Goal: Communication & Community: Answer question/provide support

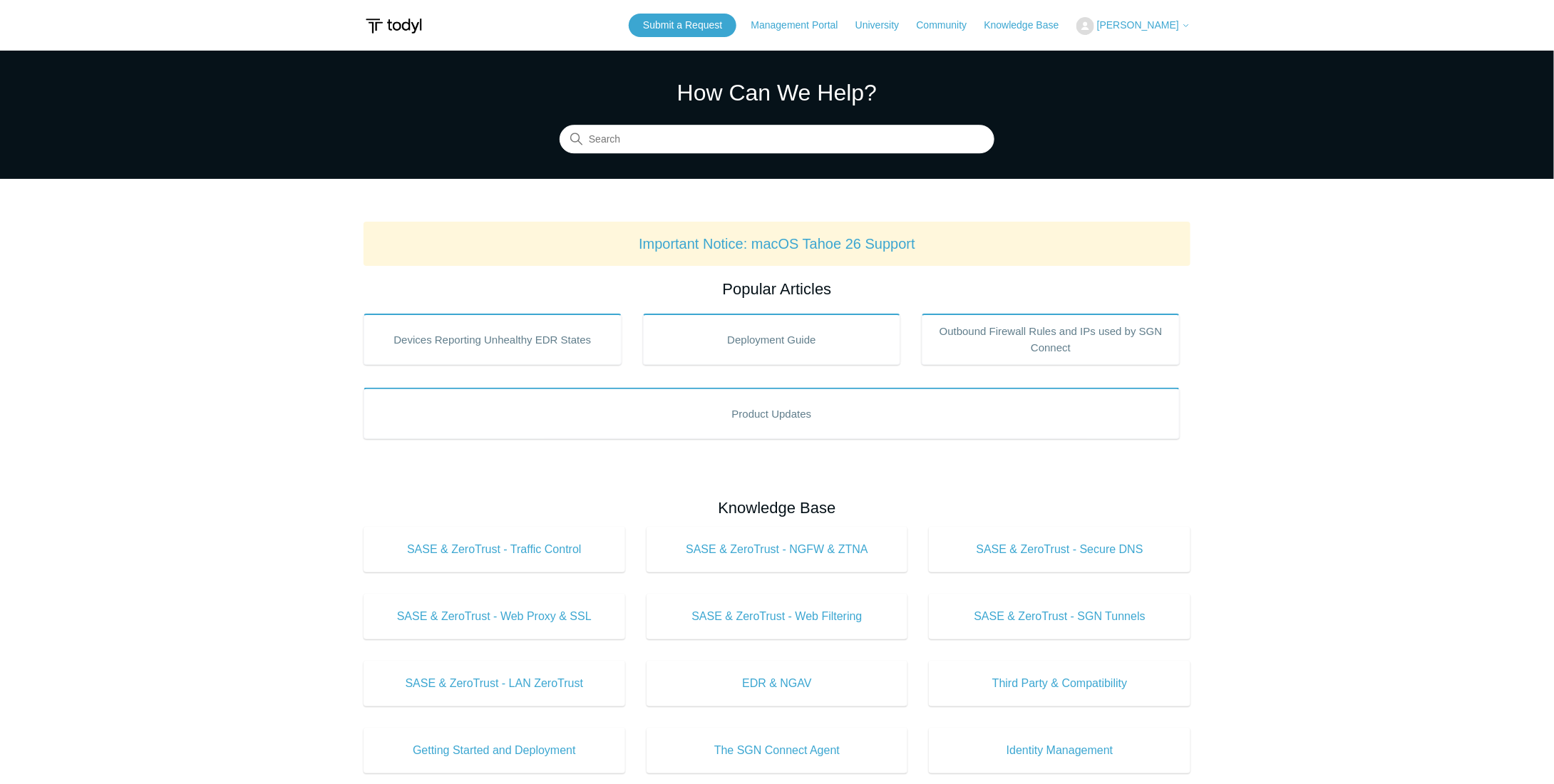
click at [1153, 28] on span "[PERSON_NAME]" at bounding box center [1138, 25] width 82 height 11
click at [1153, 61] on link "My Support Requests" at bounding box center [1147, 56] width 139 height 25
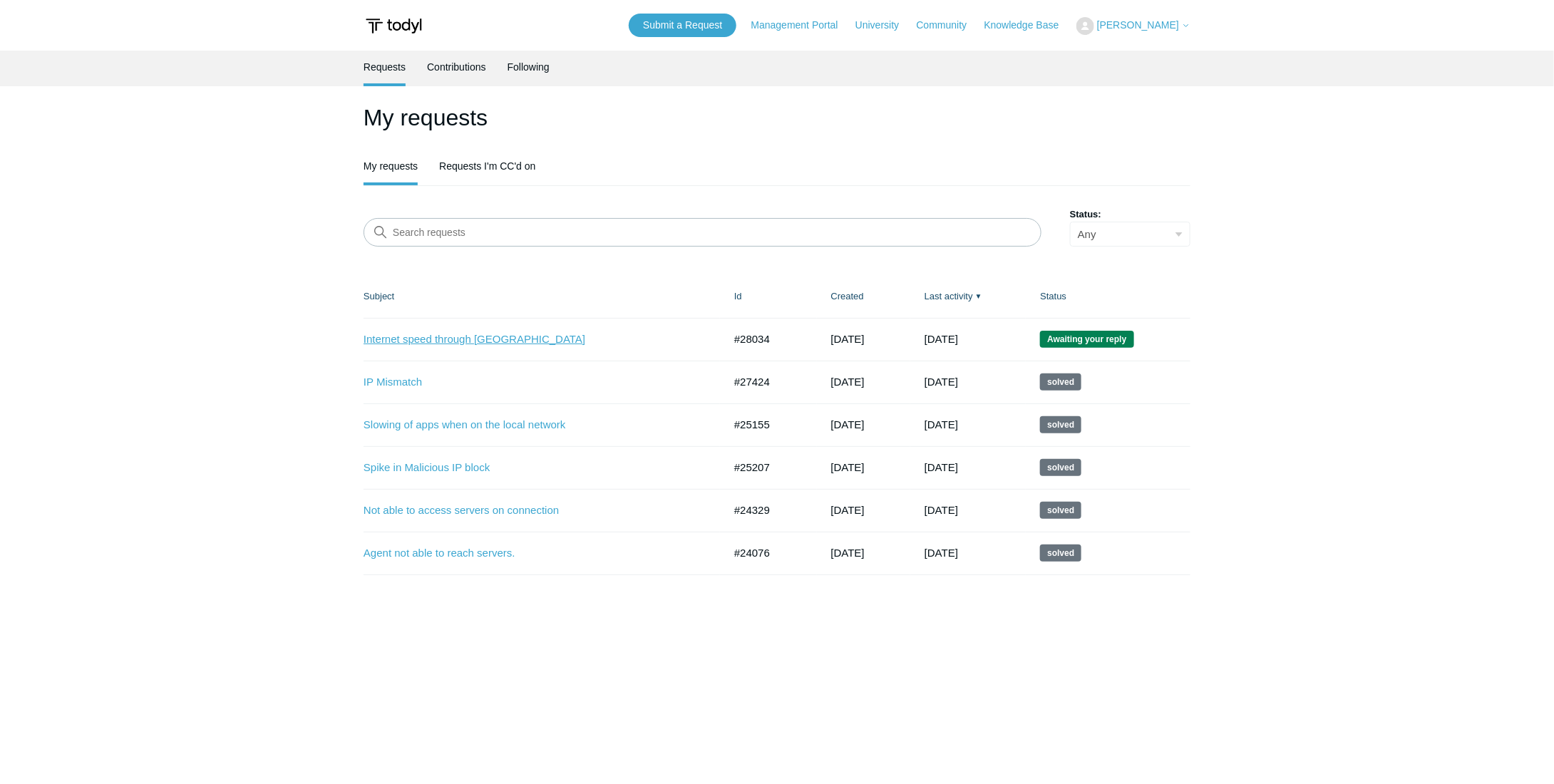
click at [482, 337] on link "Internet speed through [GEOGRAPHIC_DATA]" at bounding box center [532, 339] width 339 height 16
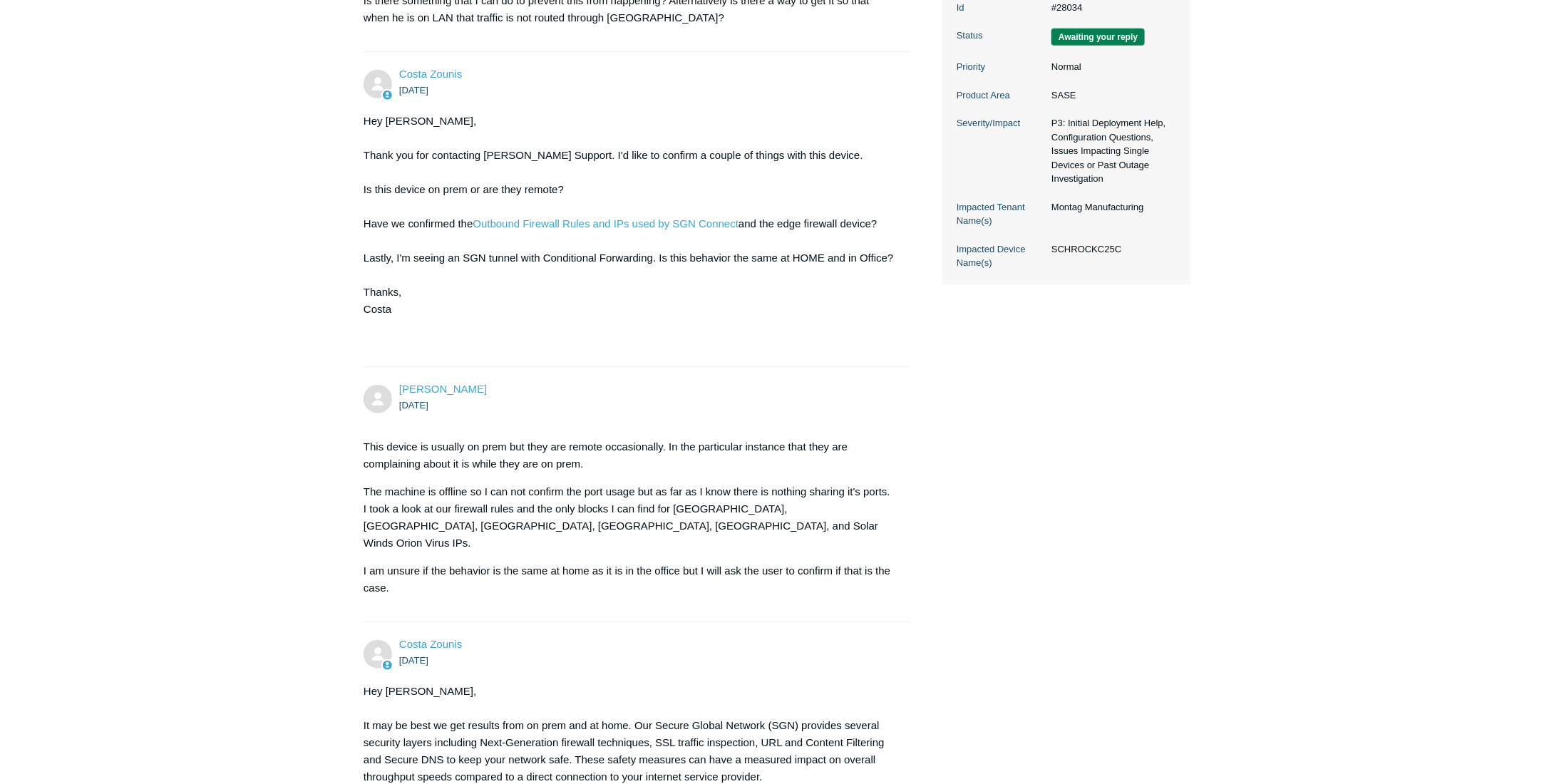
scroll to position [1591, 0]
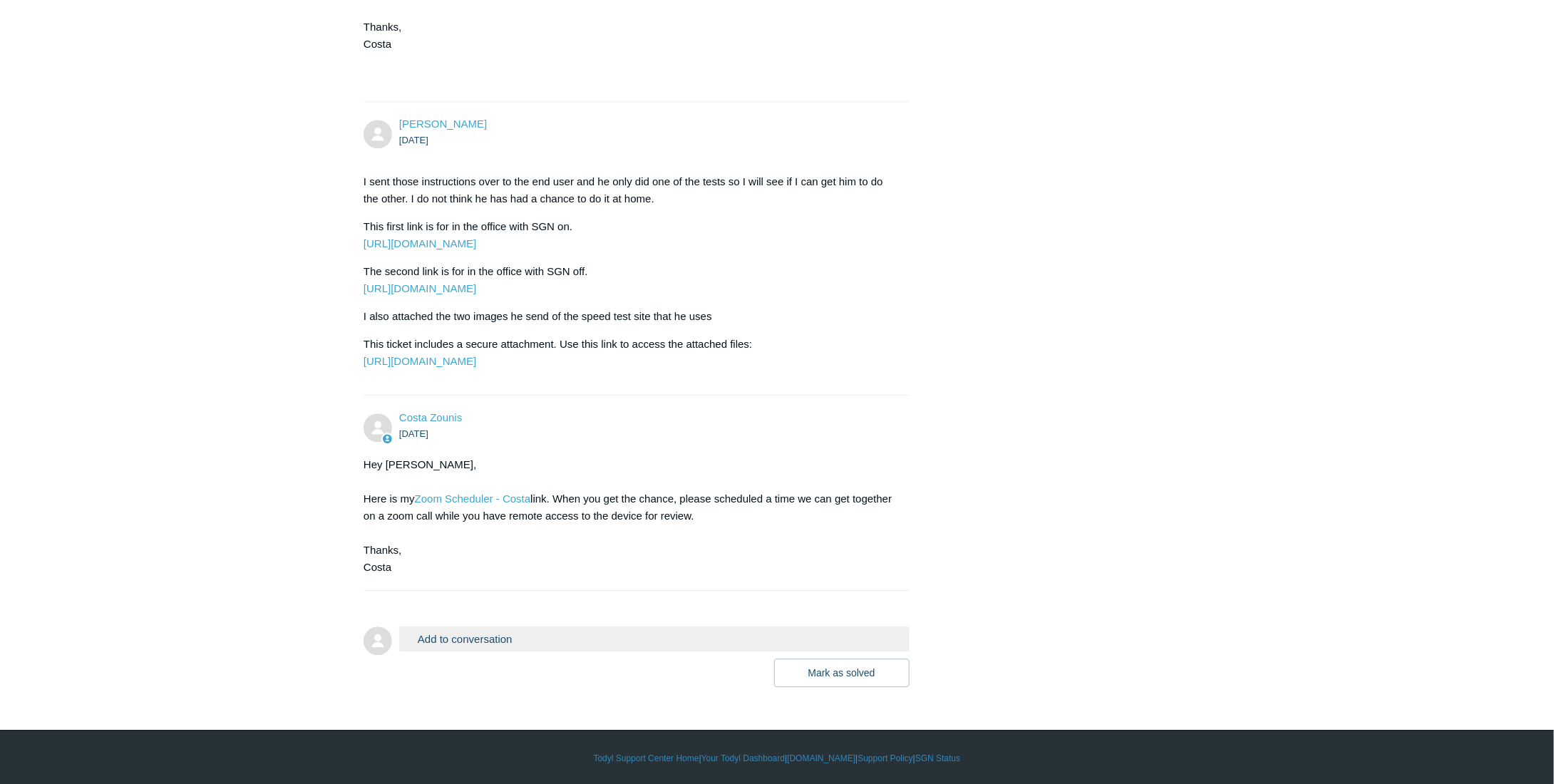
click at [473, 633] on button "Add to conversation" at bounding box center [653, 639] width 510 height 25
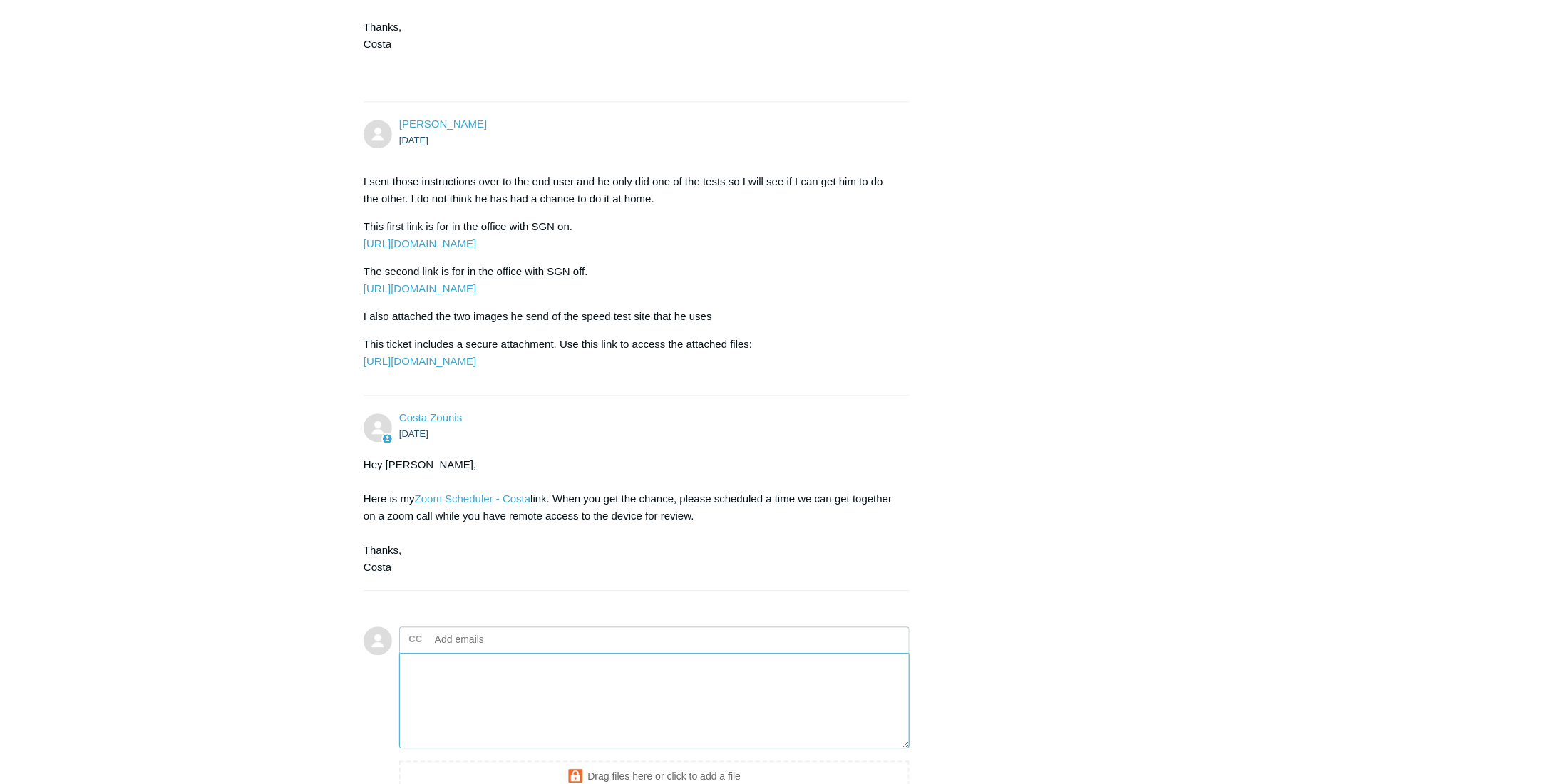
click at [508, 706] on textarea "Add your reply" at bounding box center [653, 700] width 510 height 96
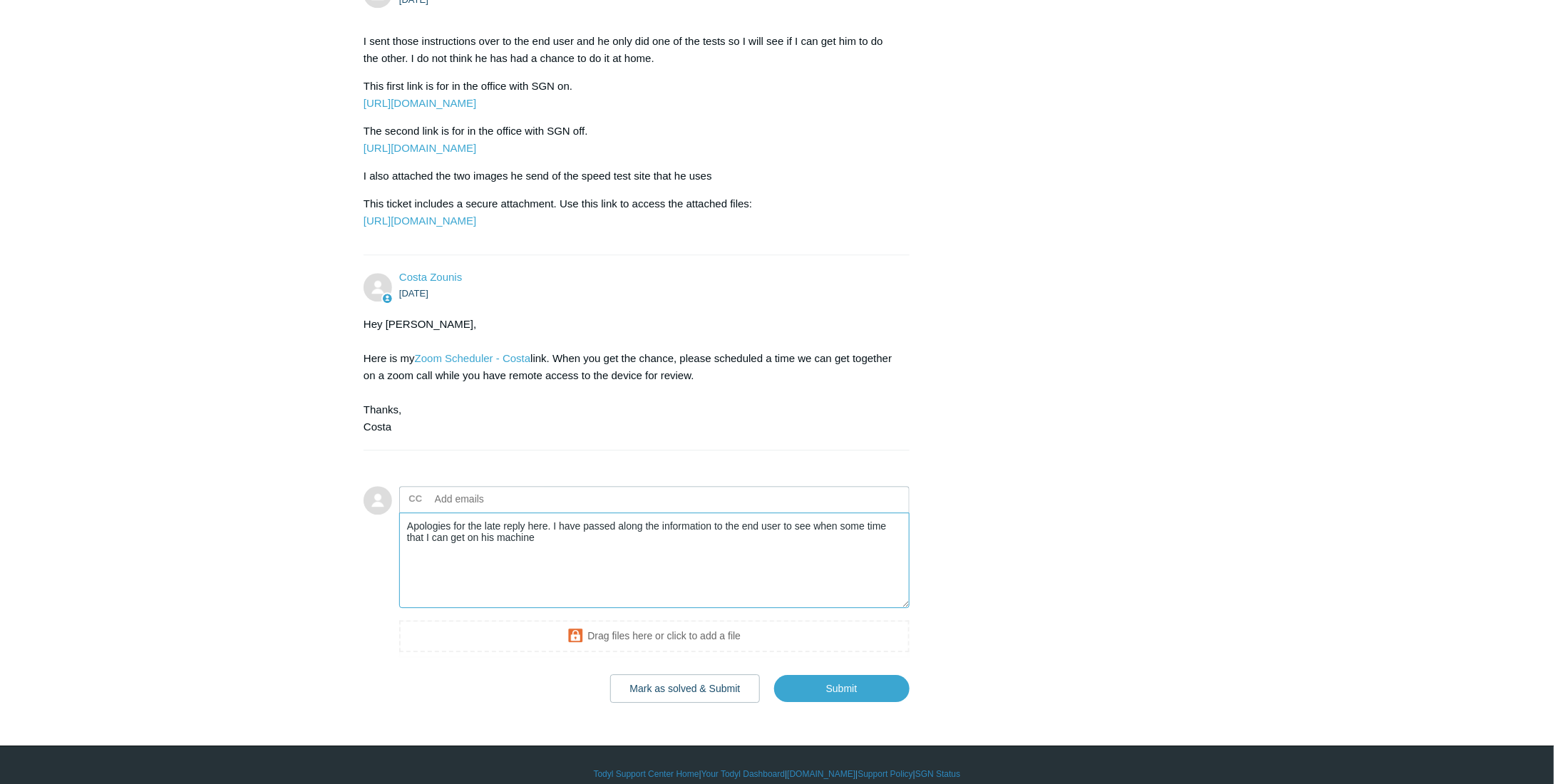
scroll to position [1734, 0]
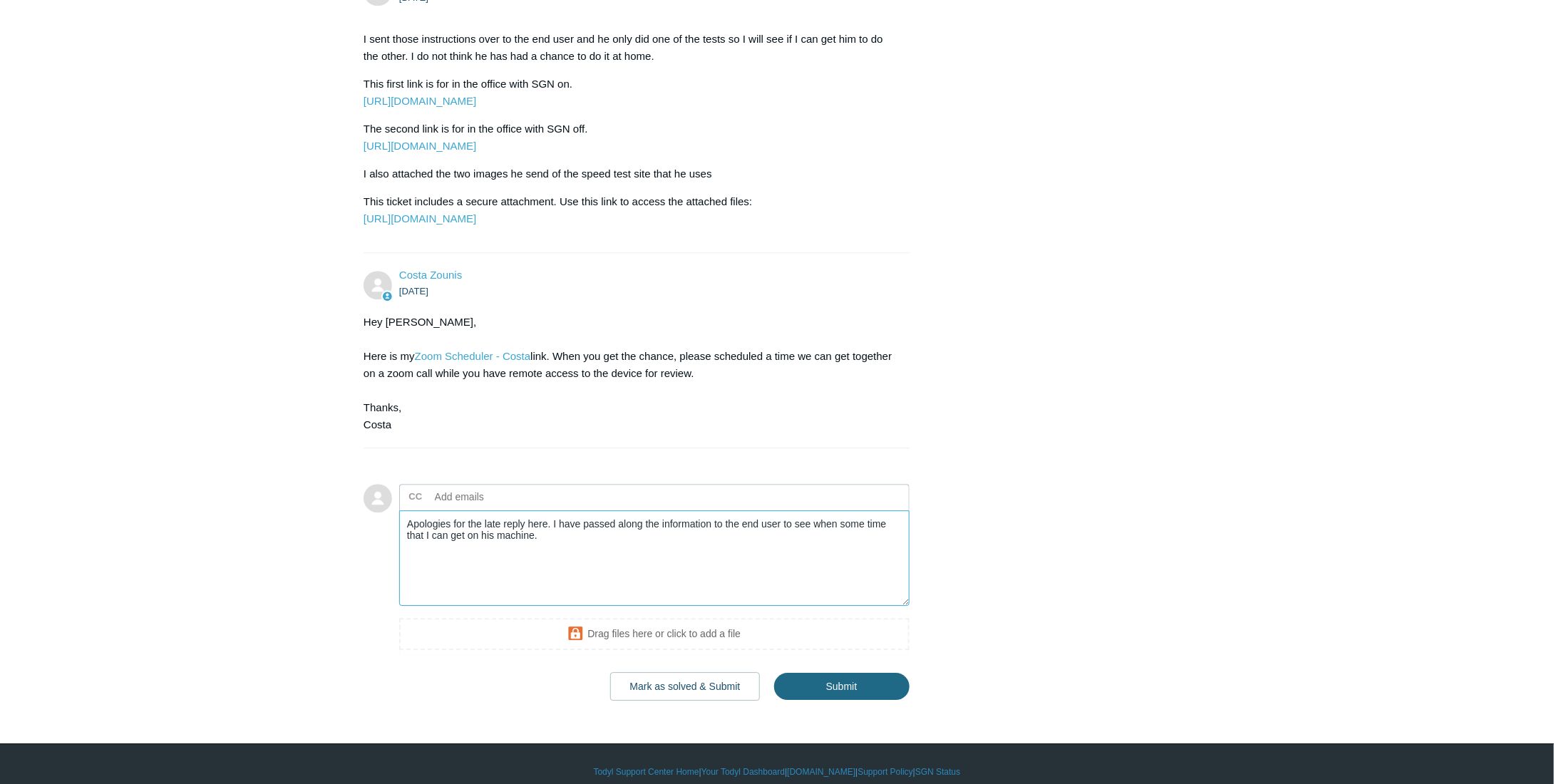
type textarea "Apologies for the late reply here. I have passed along the information to the e…"
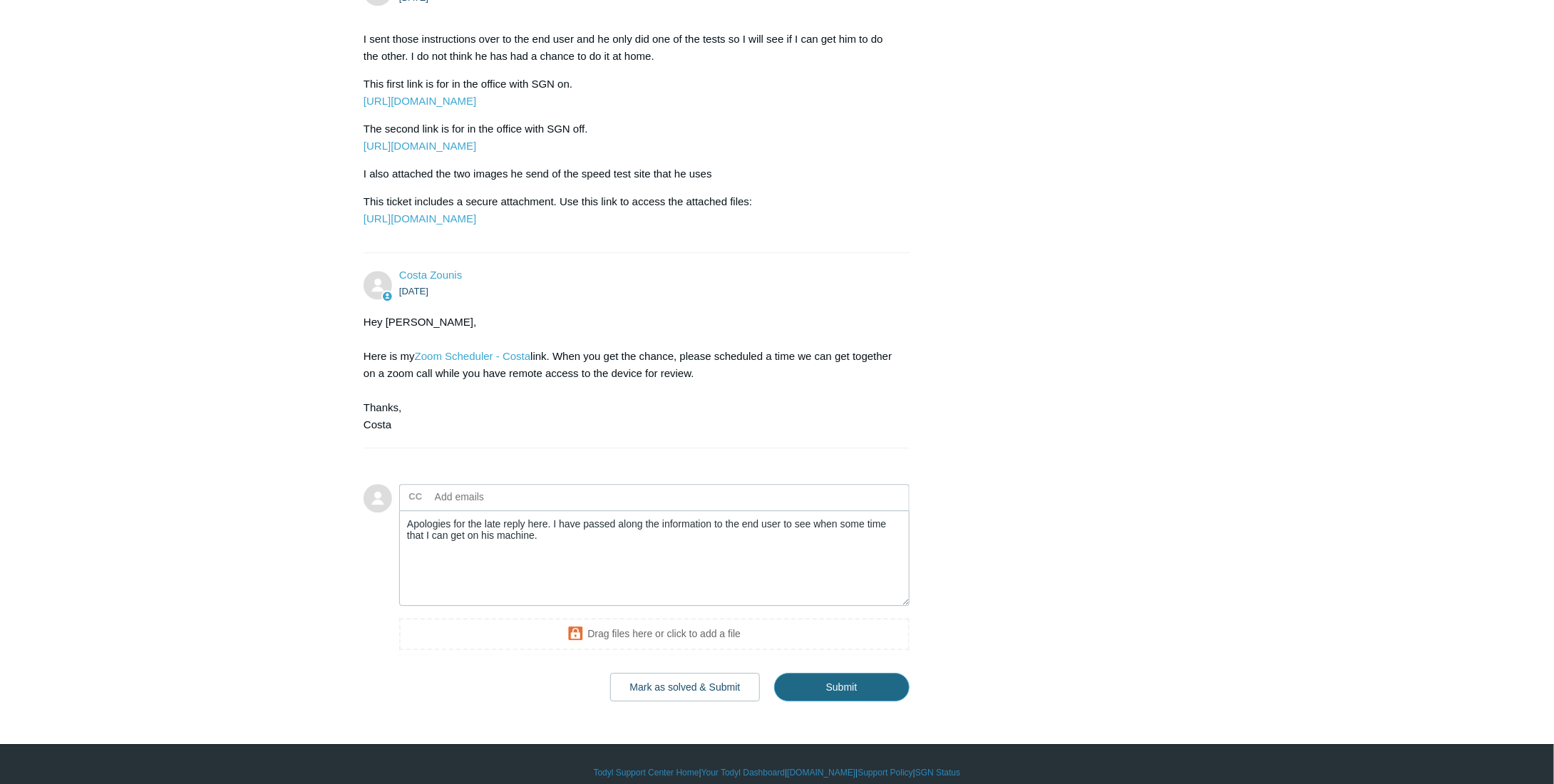
click at [825, 688] on input "Submit" at bounding box center [841, 687] width 135 height 29
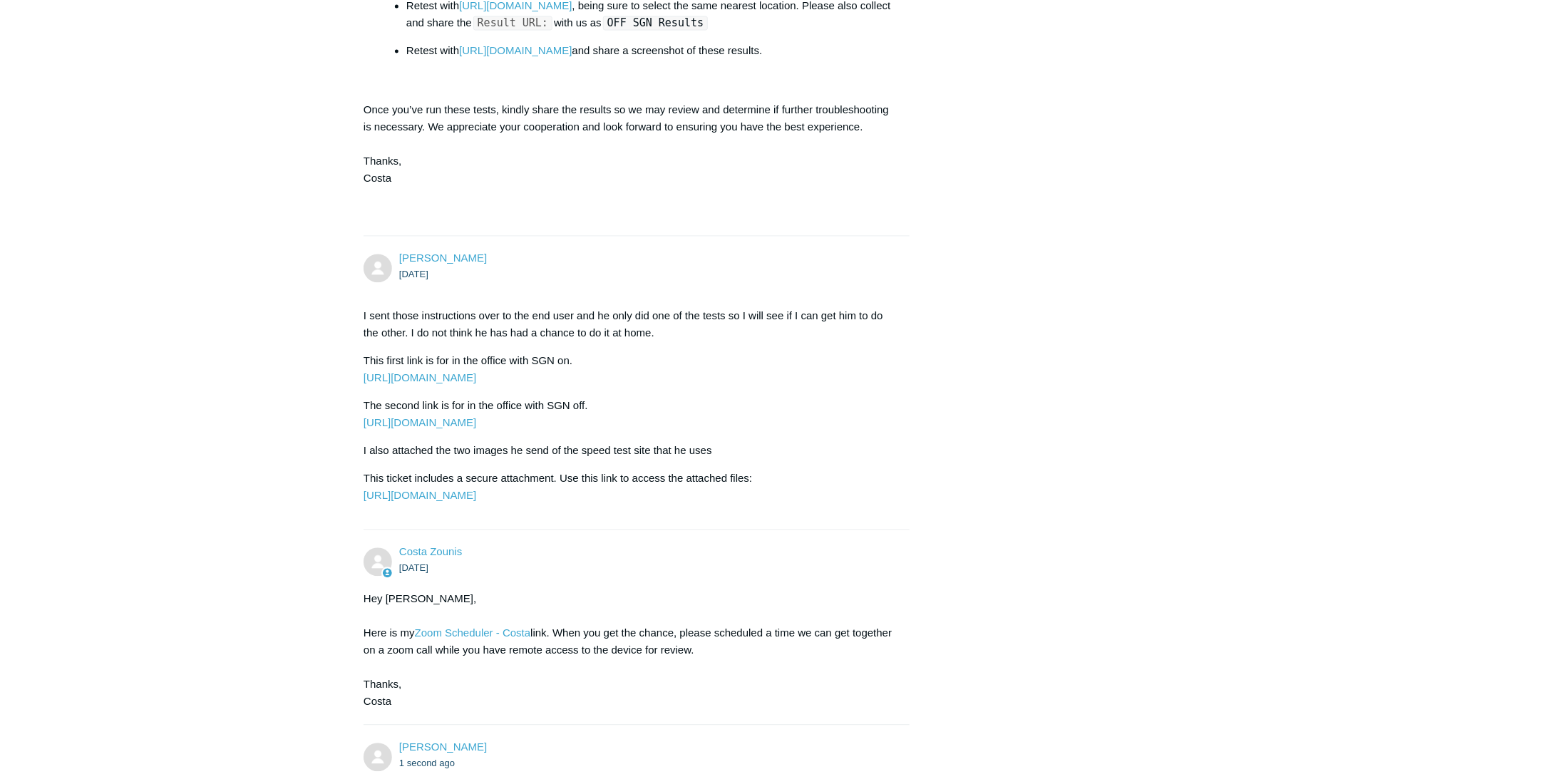
scroll to position [1722, 0]
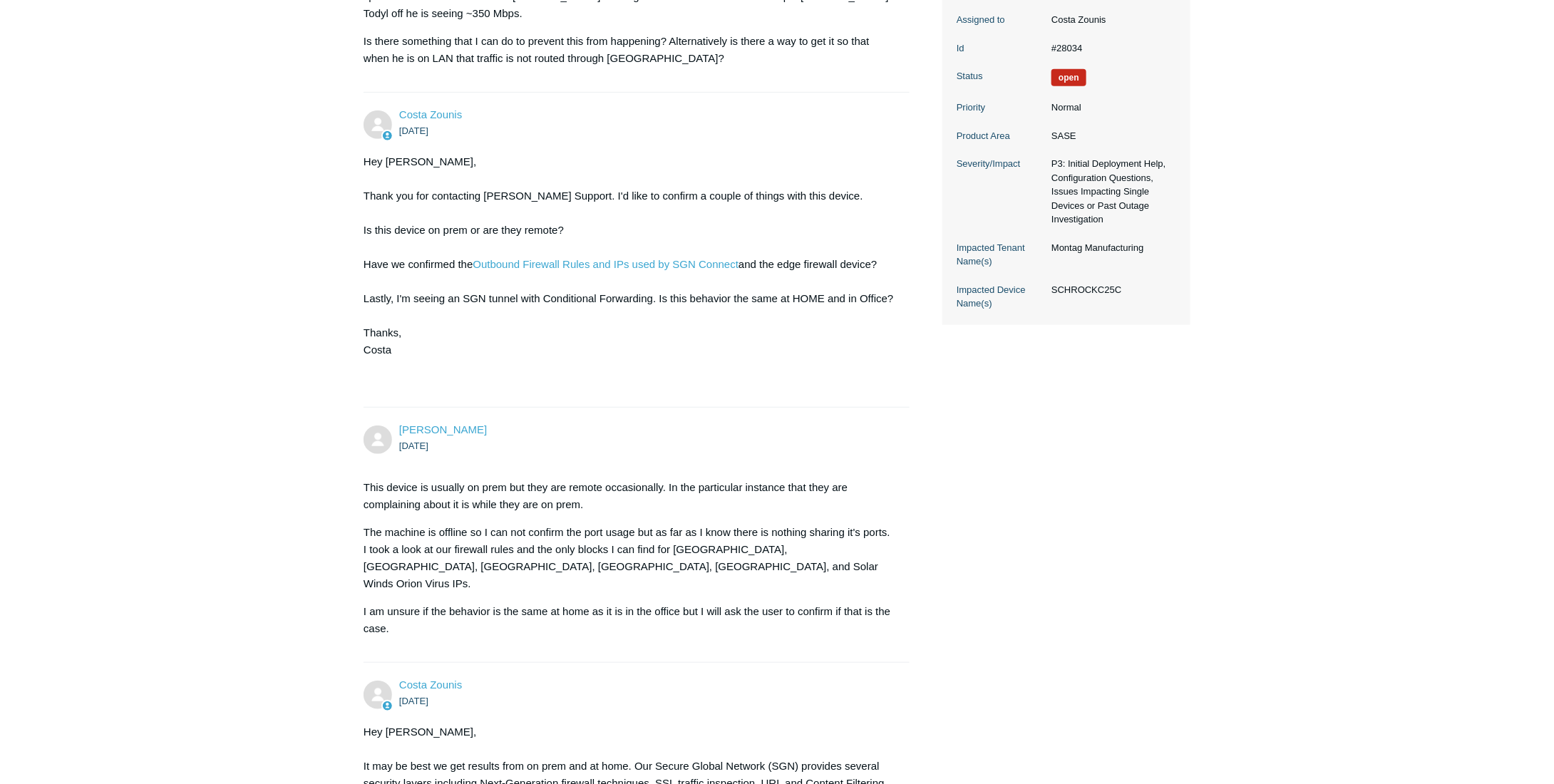
scroll to position [0, 0]
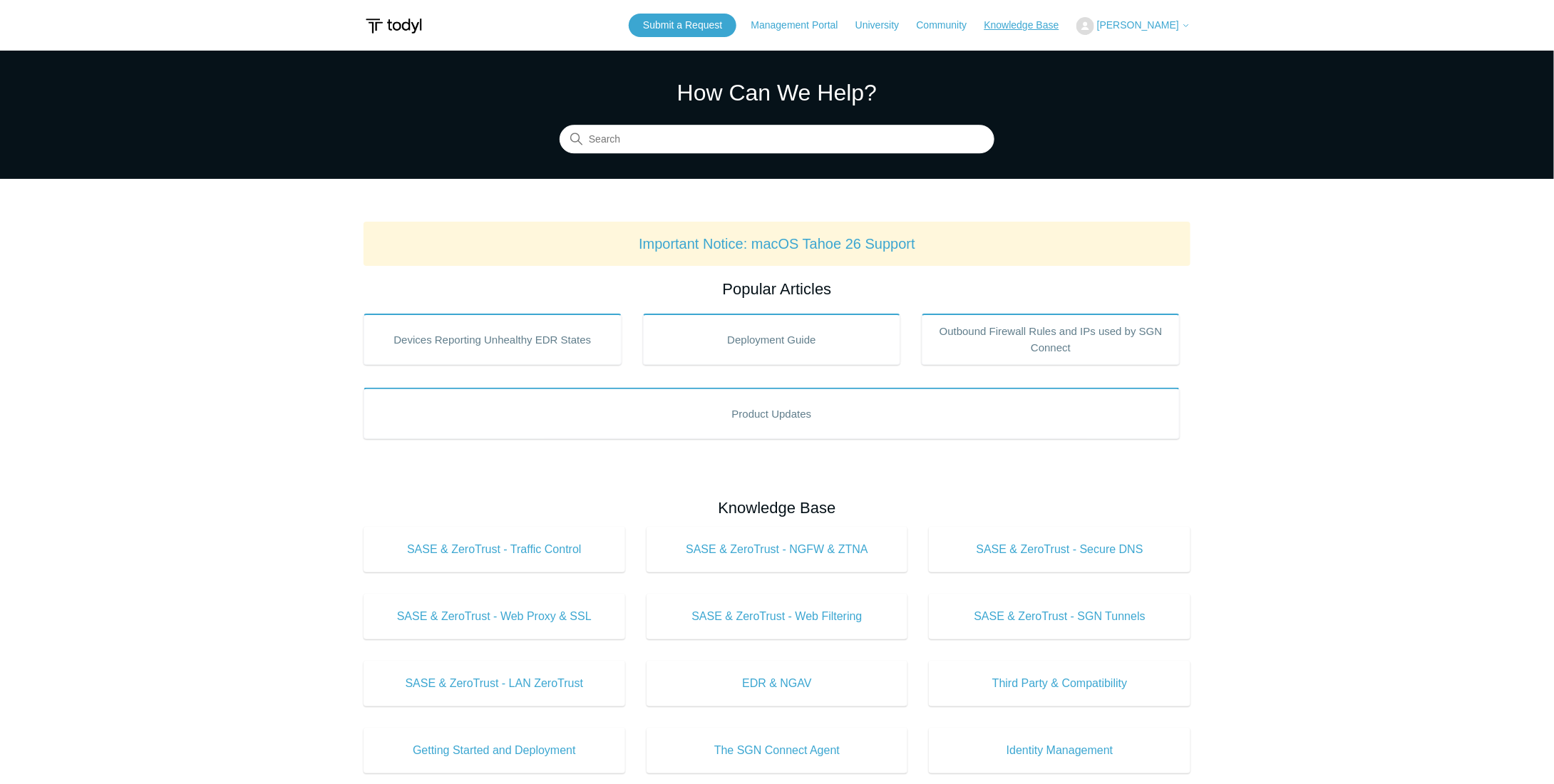
click at [1029, 22] on link "Knowledge Base" at bounding box center [1028, 26] width 89 height 15
click at [1131, 25] on span "[PERSON_NAME]" at bounding box center [1138, 25] width 82 height 11
click at [1132, 55] on link "My Support Requests" at bounding box center [1147, 56] width 139 height 25
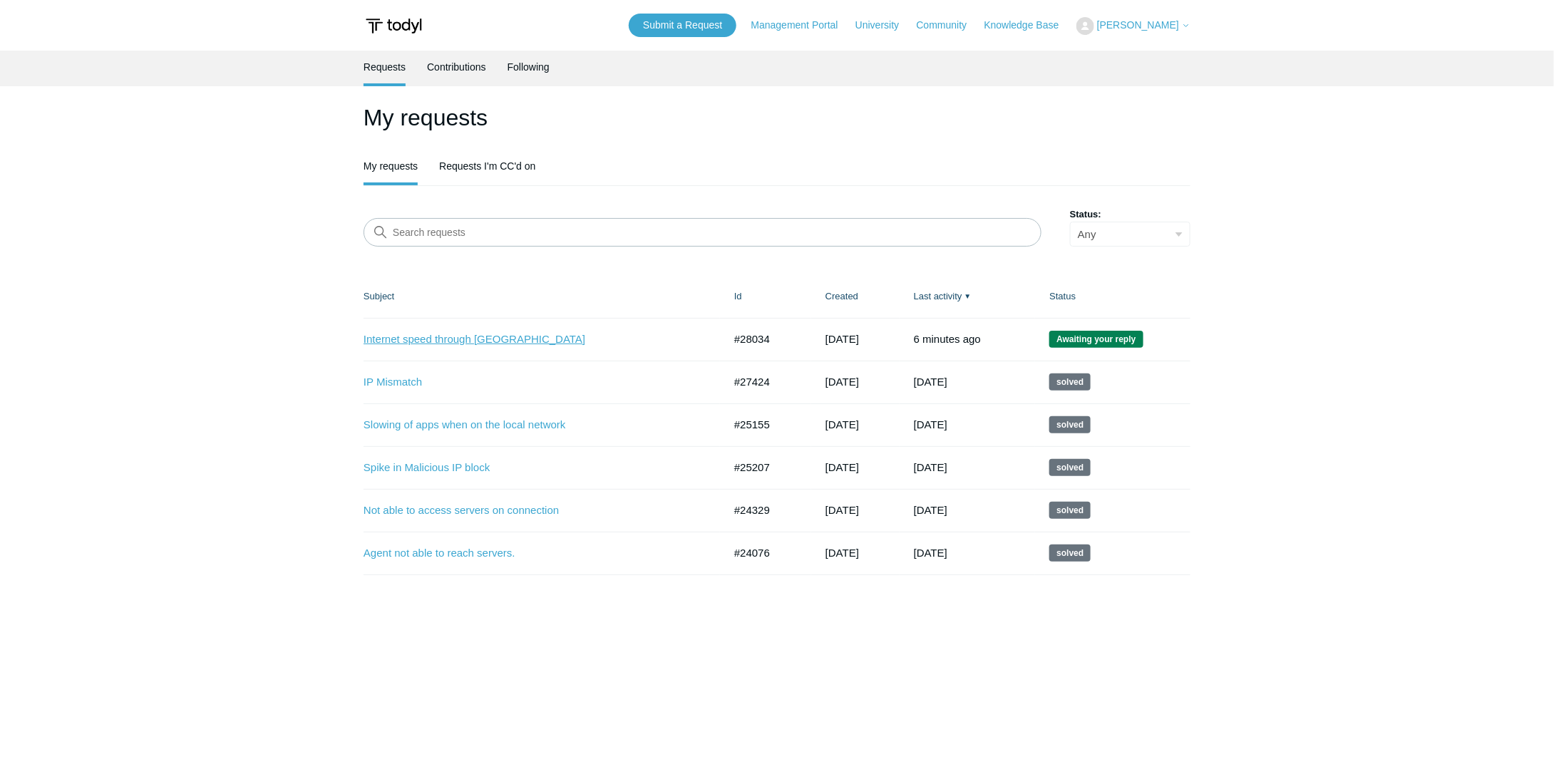
click at [467, 339] on link "Internet speed through [GEOGRAPHIC_DATA]" at bounding box center [532, 339] width 339 height 16
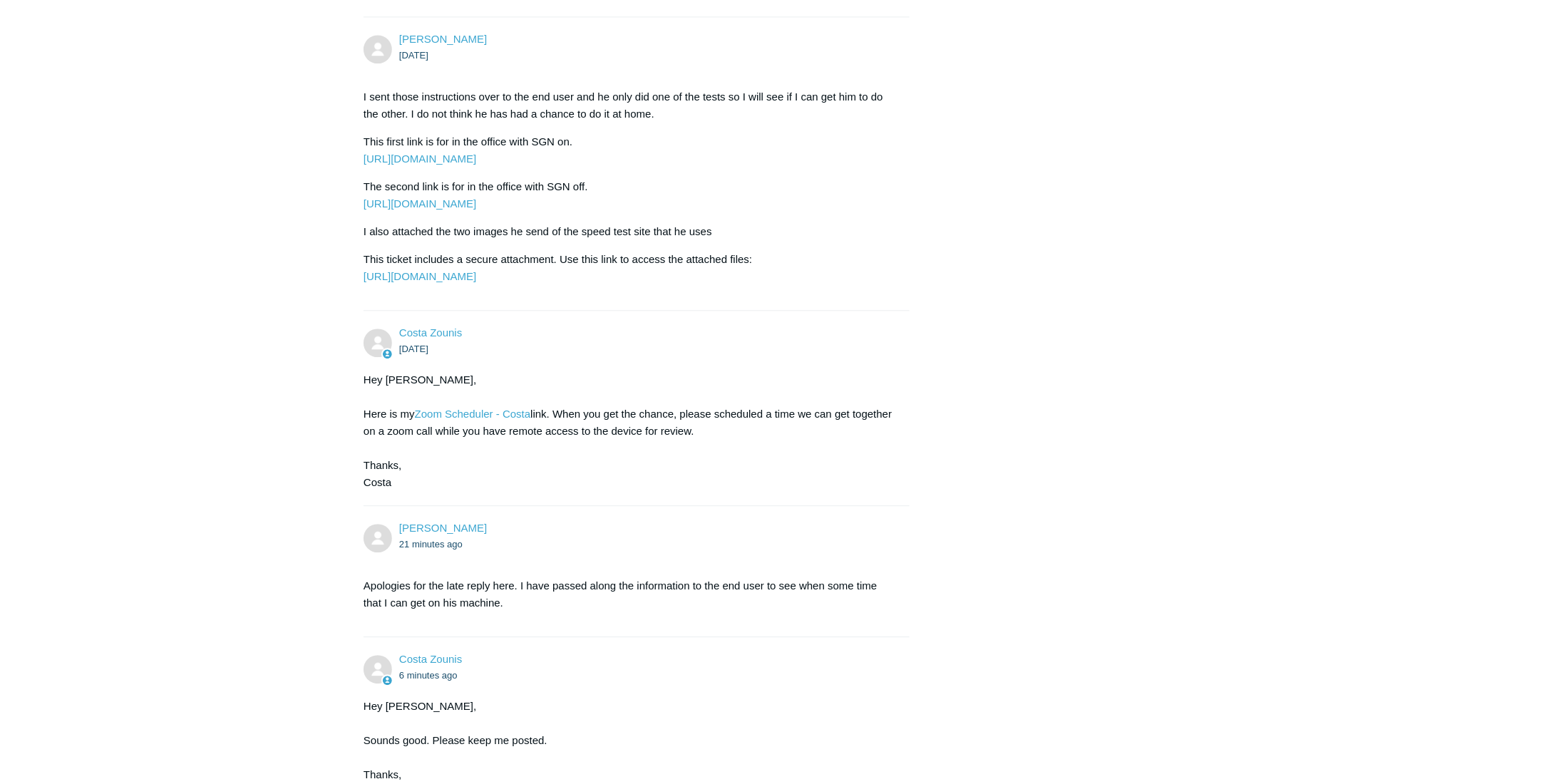
scroll to position [1615, 0]
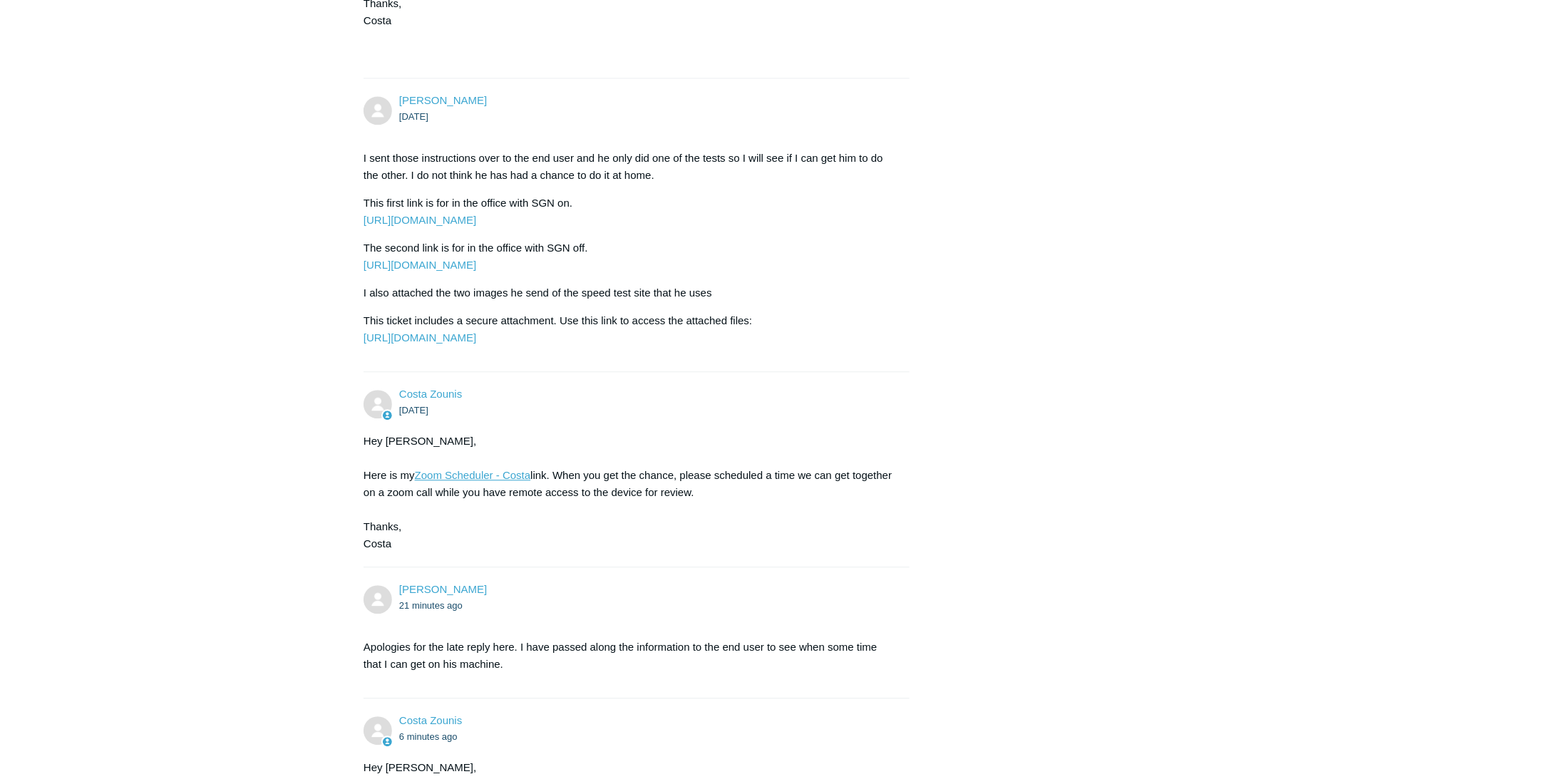
click at [482, 469] on link "Zoom Scheduler - Costa" at bounding box center [473, 475] width 116 height 12
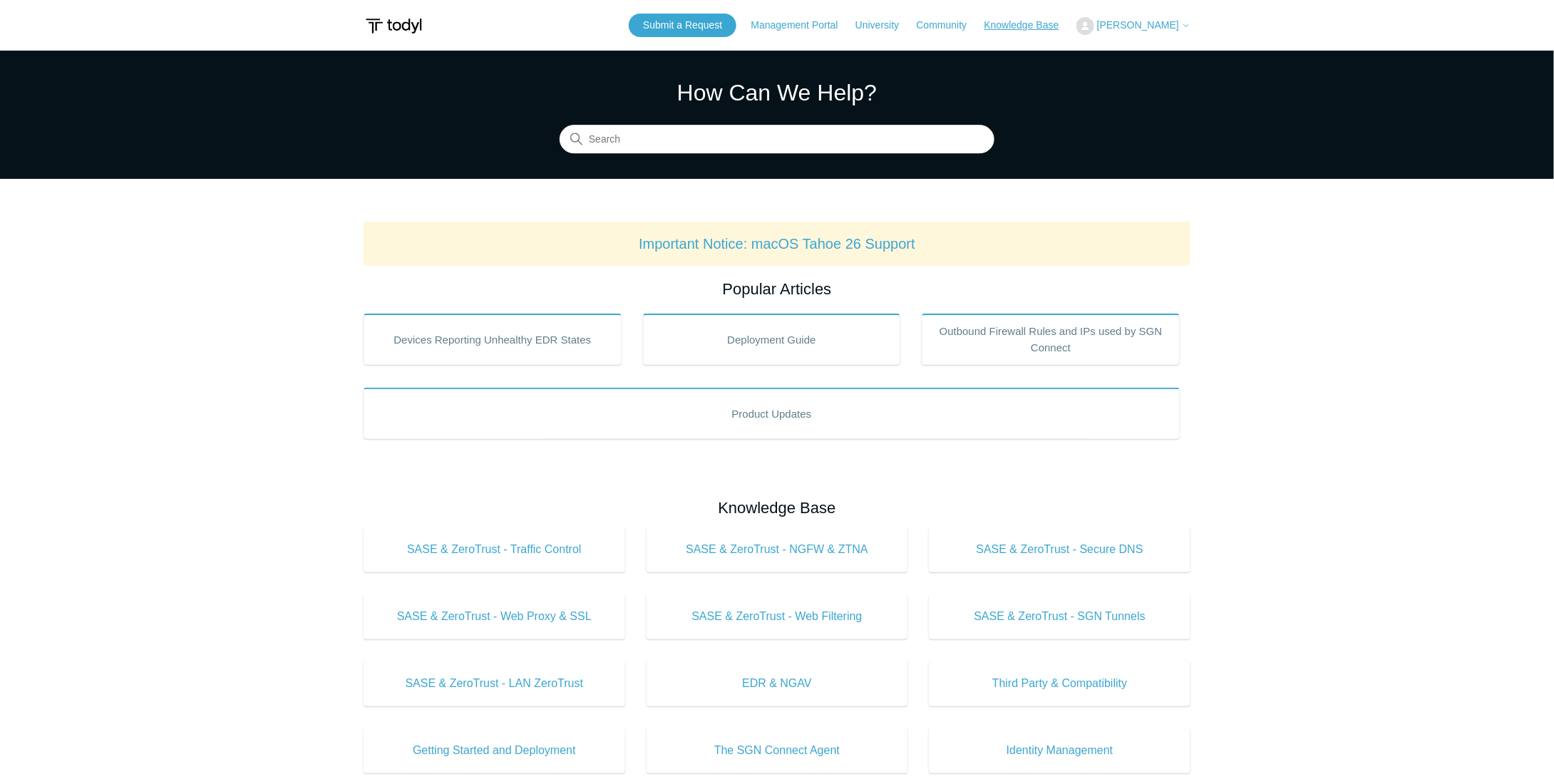
click at [1025, 27] on link "Knowledge Base" at bounding box center [1028, 26] width 89 height 15
click at [1143, 24] on span "[PERSON_NAME]" at bounding box center [1138, 25] width 82 height 11
click at [1137, 52] on link "My Support Requests" at bounding box center [1147, 56] width 139 height 25
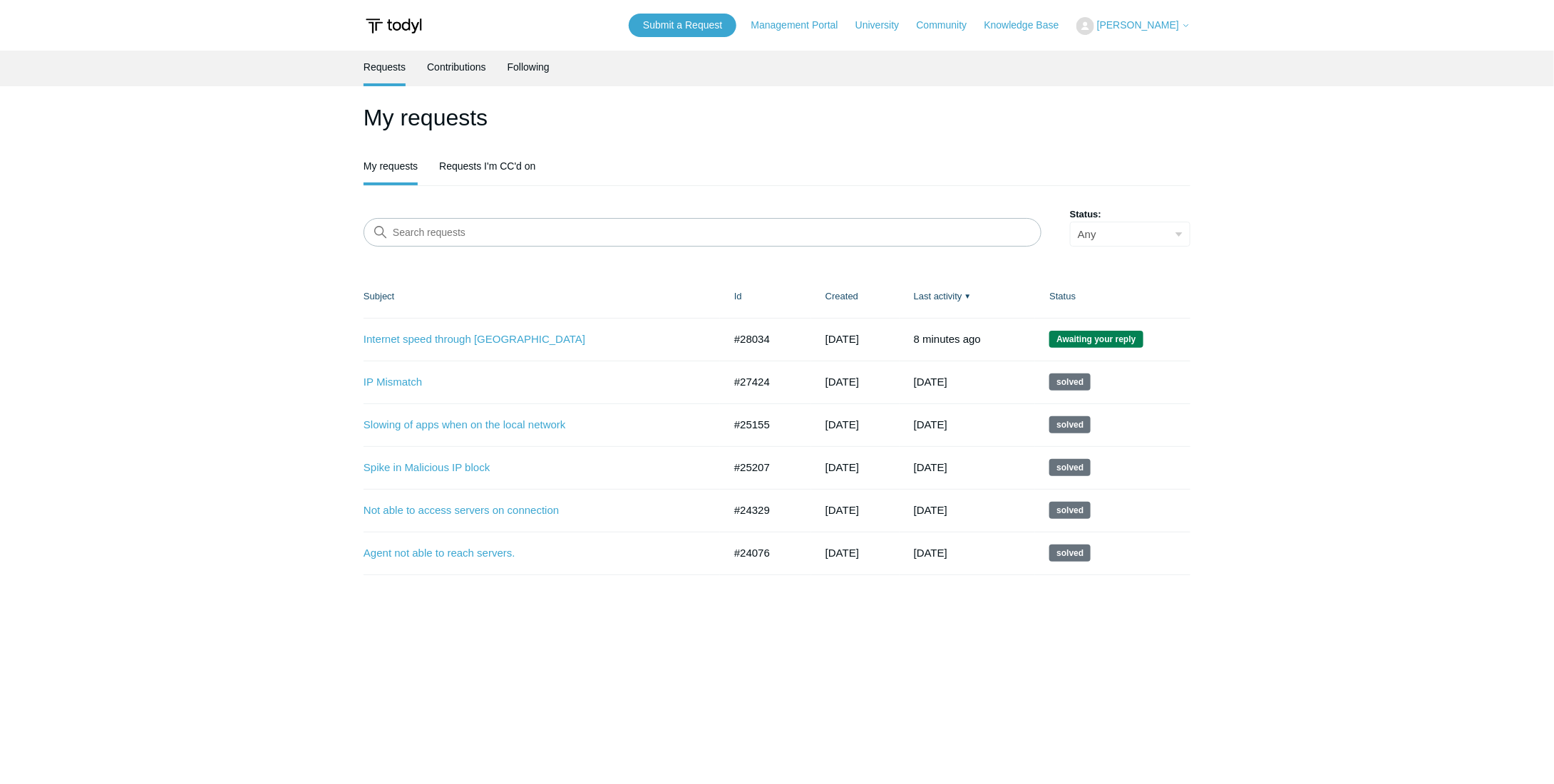
click at [497, 327] on td "Internet speed through [GEOGRAPHIC_DATA] #28034 [DATE] Awaiting your reply" at bounding box center [542, 339] width 357 height 43
click at [492, 334] on link "Internet speed through [GEOGRAPHIC_DATA]" at bounding box center [532, 339] width 339 height 16
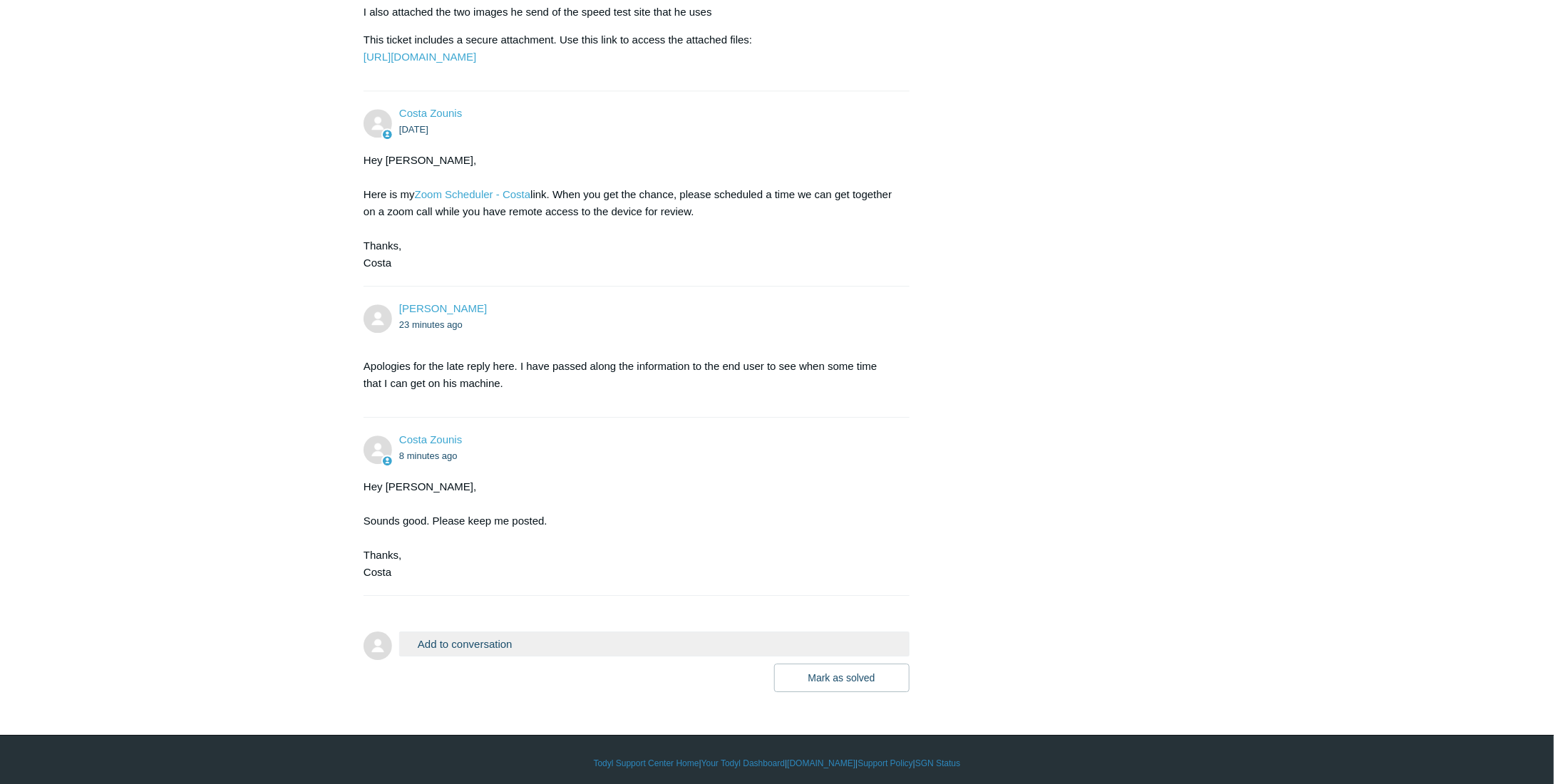
scroll to position [1900, 0]
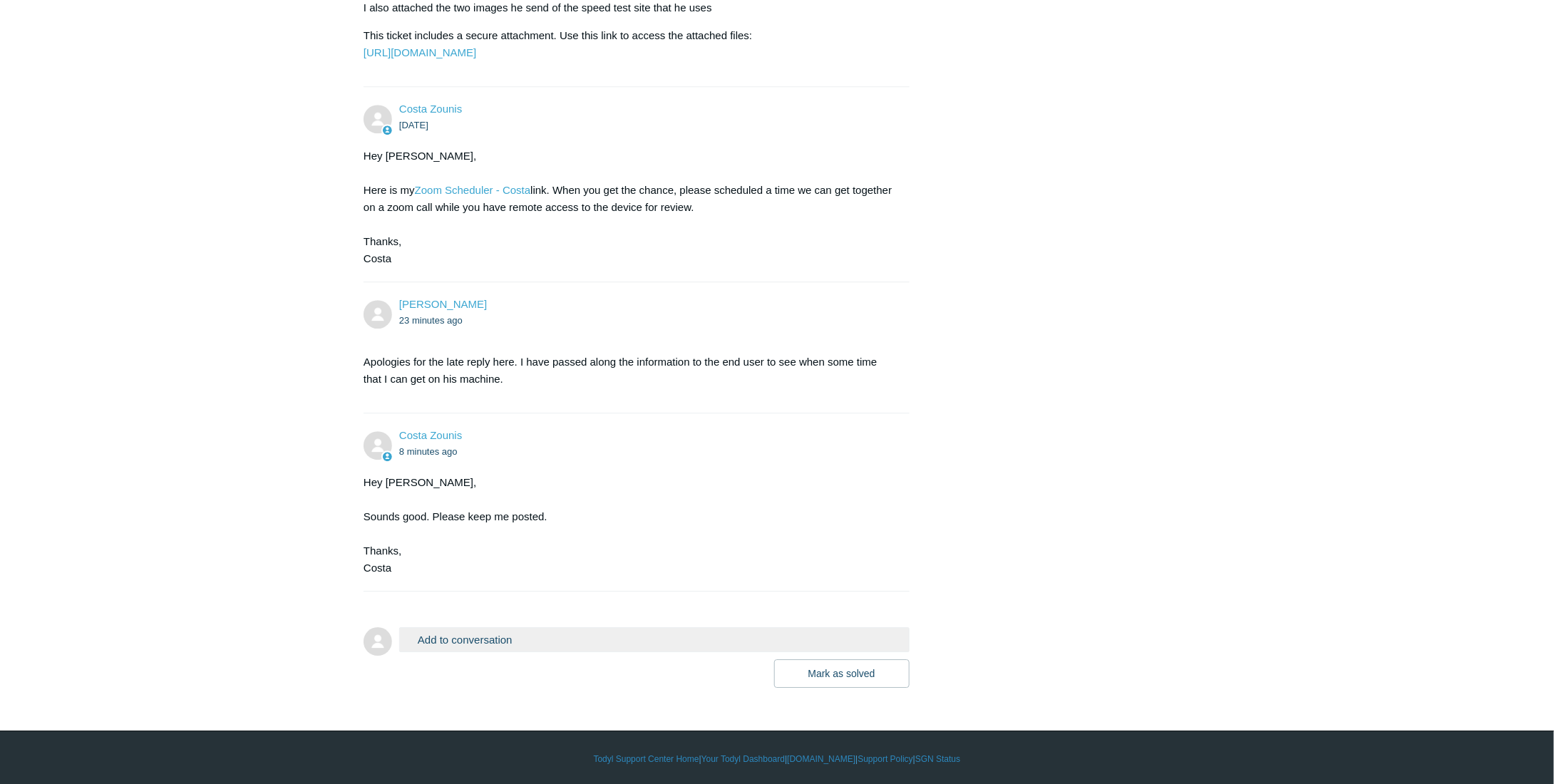
click at [494, 638] on button "Add to conversation" at bounding box center [653, 639] width 510 height 25
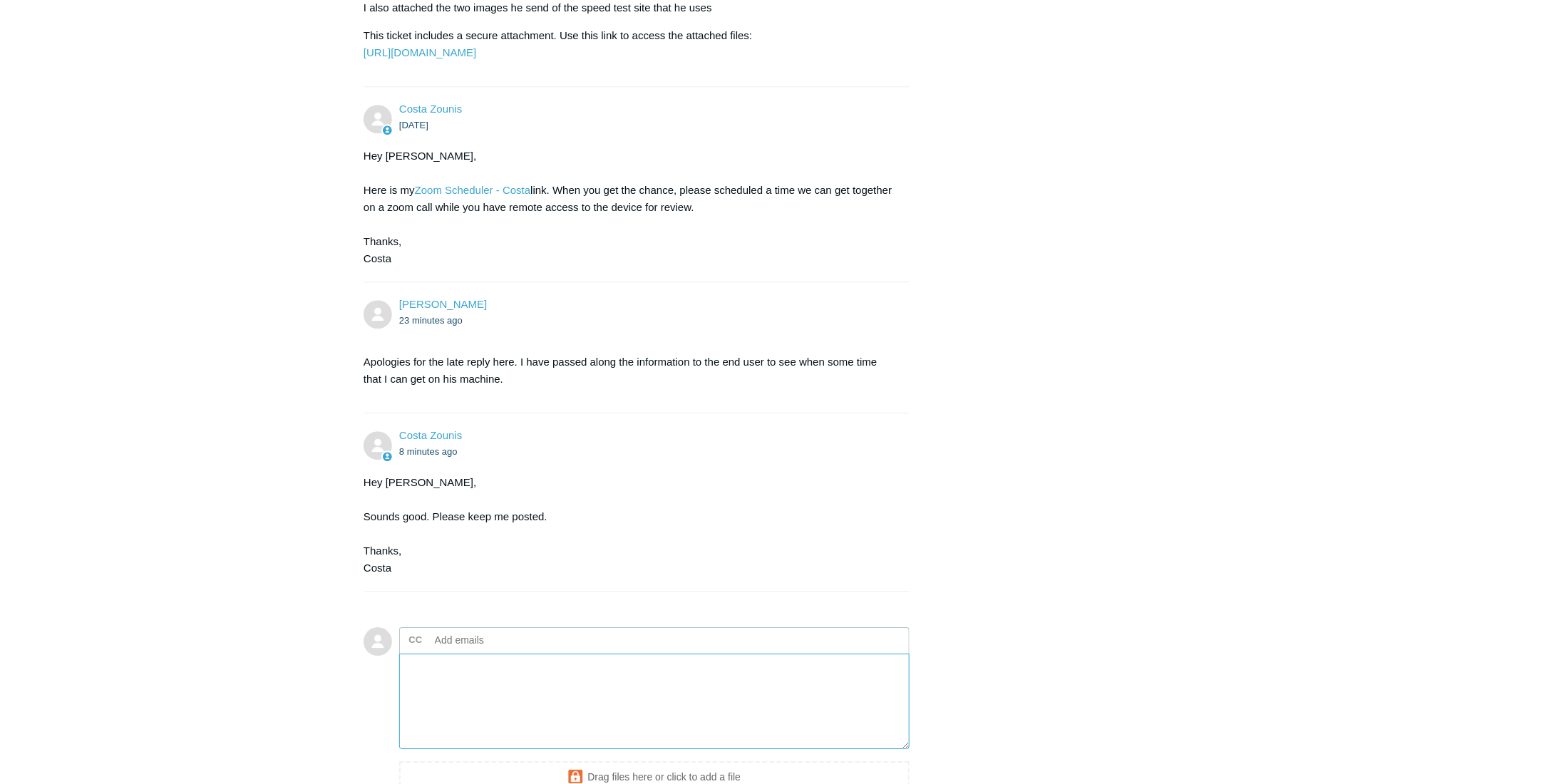
click at [581, 677] on textarea "Add your reply" at bounding box center [653, 701] width 510 height 96
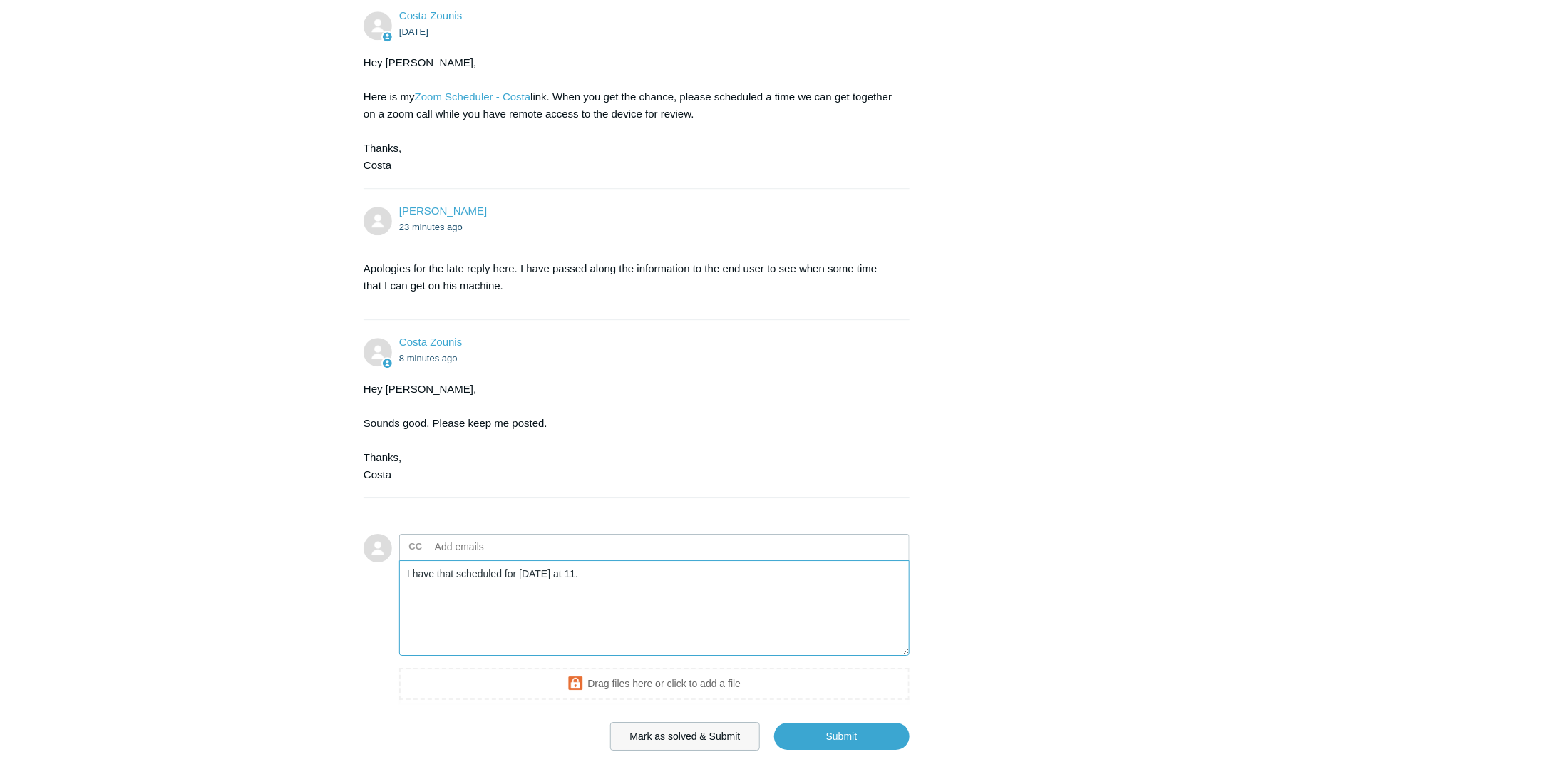
scroll to position [2055, 0]
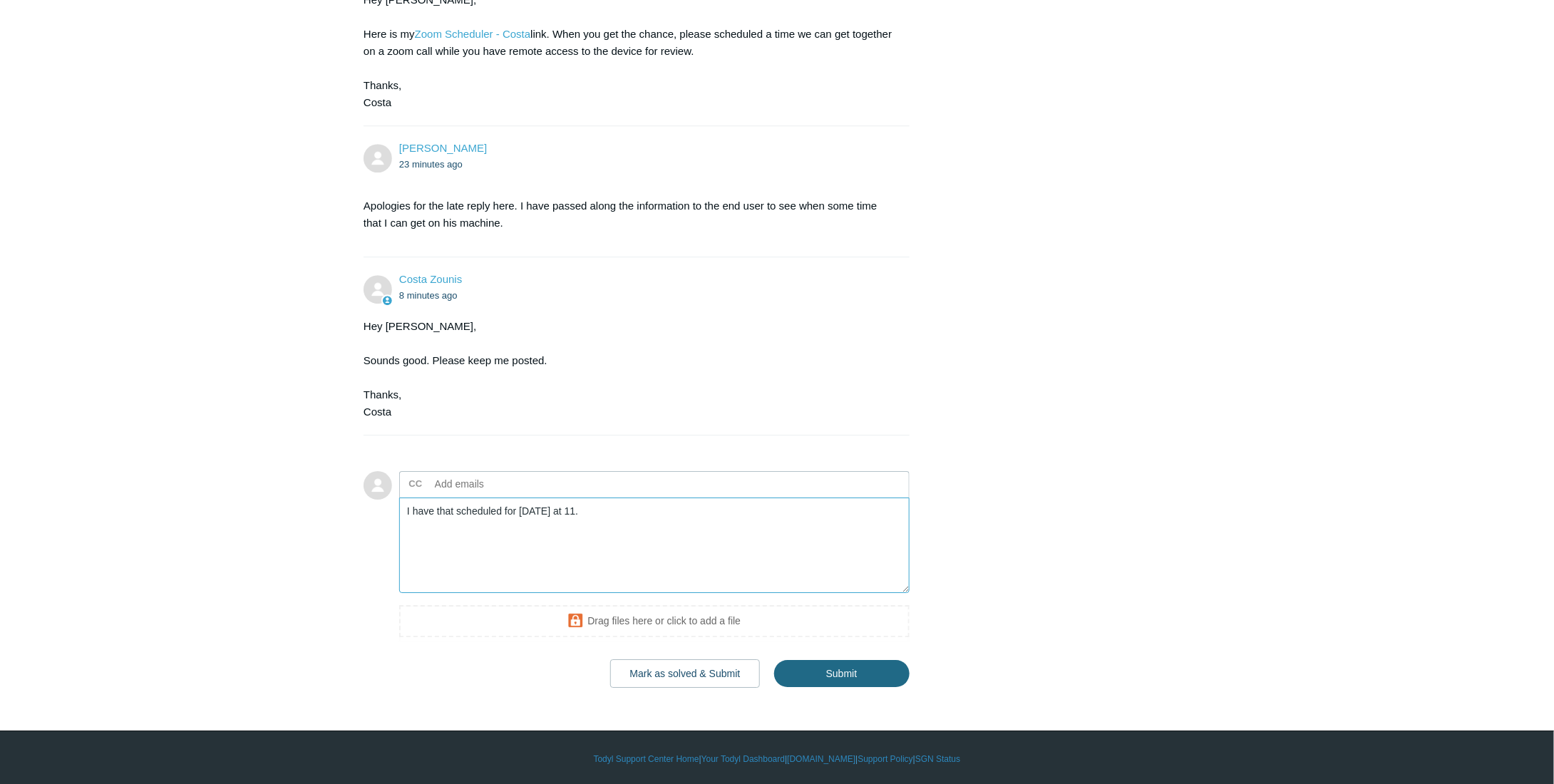
type textarea "I have that scheduled for [DATE] at 11."
click at [850, 670] on input "Submit" at bounding box center [841, 674] width 135 height 29
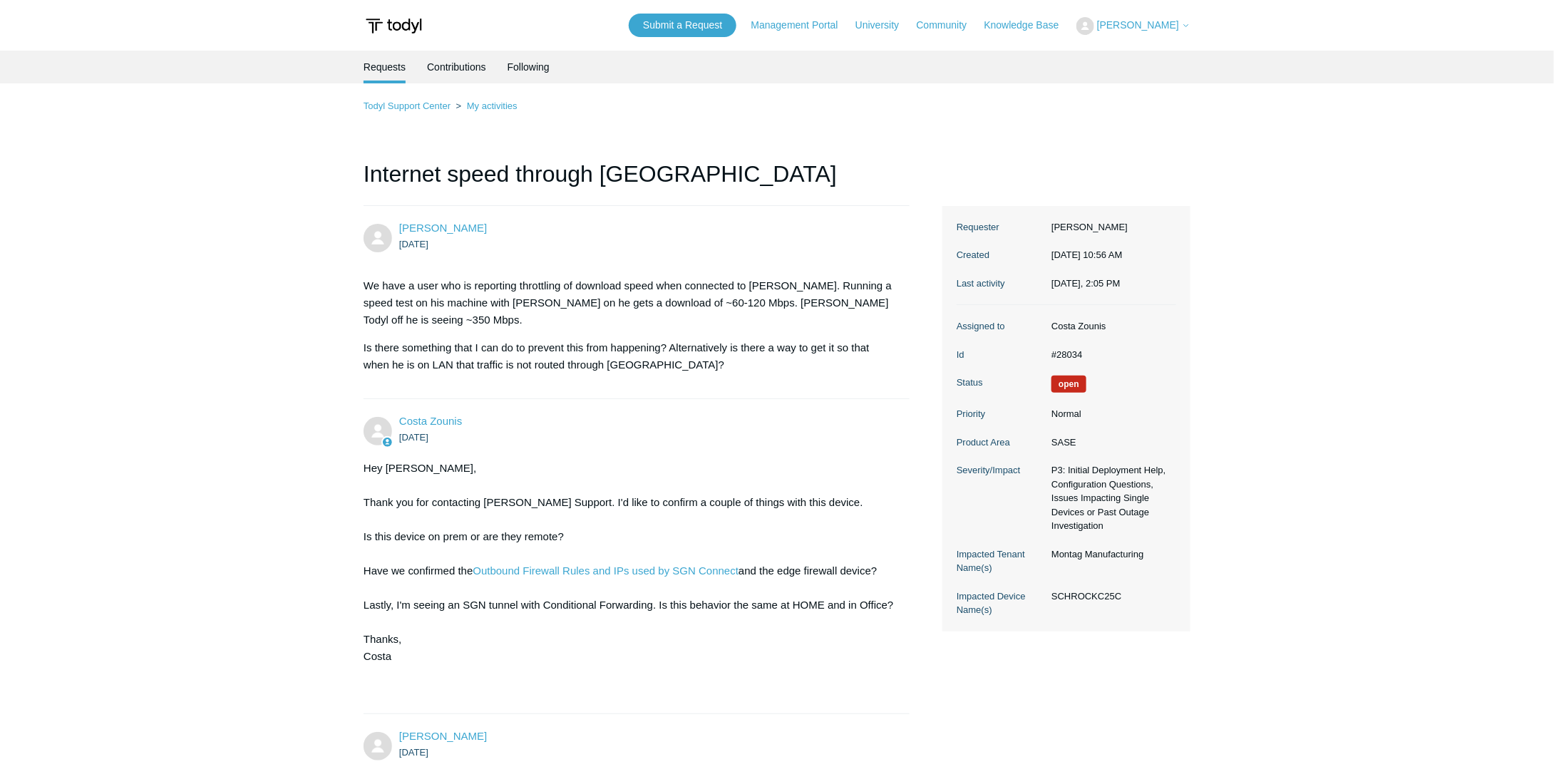
click at [824, 198] on h1 "Internet speed through [GEOGRAPHIC_DATA]" at bounding box center [636, 181] width 546 height 50
